Goal: Navigation & Orientation: Find specific page/section

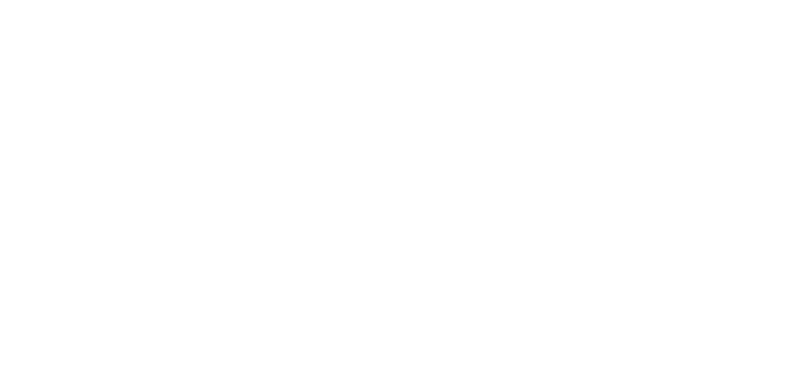
select select ""en""
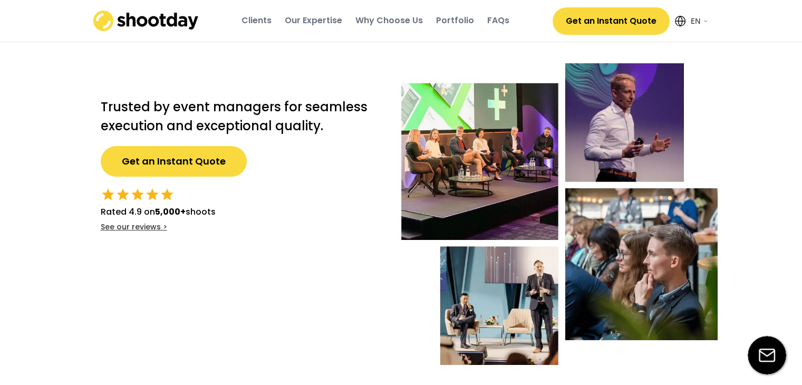
drag, startPoint x: 294, startPoint y: 257, endPoint x: 255, endPoint y: 31, distance: 229.2
click at [452, 22] on div "Portfolio" at bounding box center [455, 21] width 38 height 12
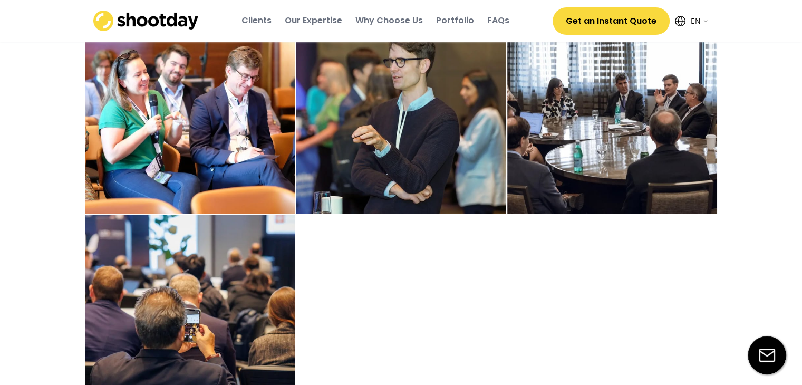
scroll to position [2020, 0]
